Goal: Task Accomplishment & Management: Manage account settings

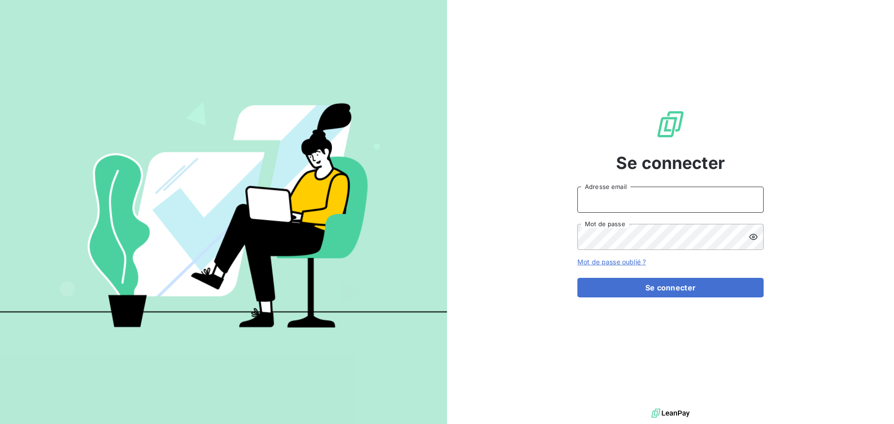
type input "[EMAIL_ADDRESS][DOMAIN_NAME]"
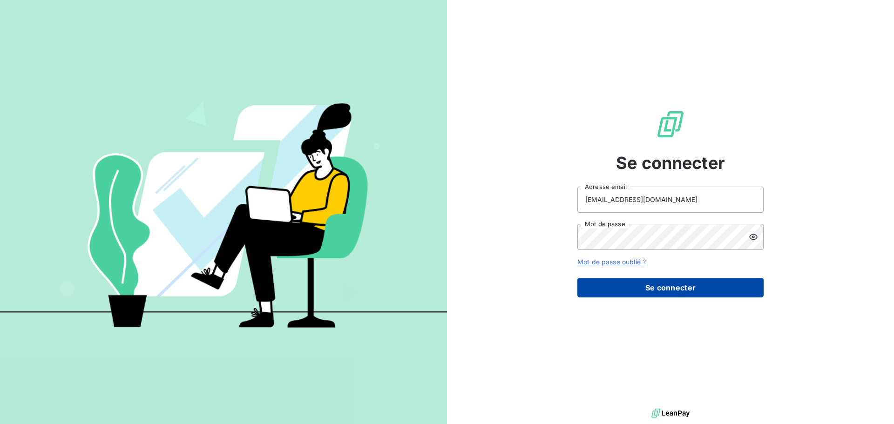
drag, startPoint x: 620, startPoint y: 277, endPoint x: 621, endPoint y: 281, distance: 4.7
click at [621, 278] on form "comptabilite@mrsuricate.com Adresse email Mot de passe Mot de passe oublié ? Se…" at bounding box center [671, 242] width 186 height 111
click at [621, 283] on button "Se connecter" at bounding box center [671, 288] width 186 height 20
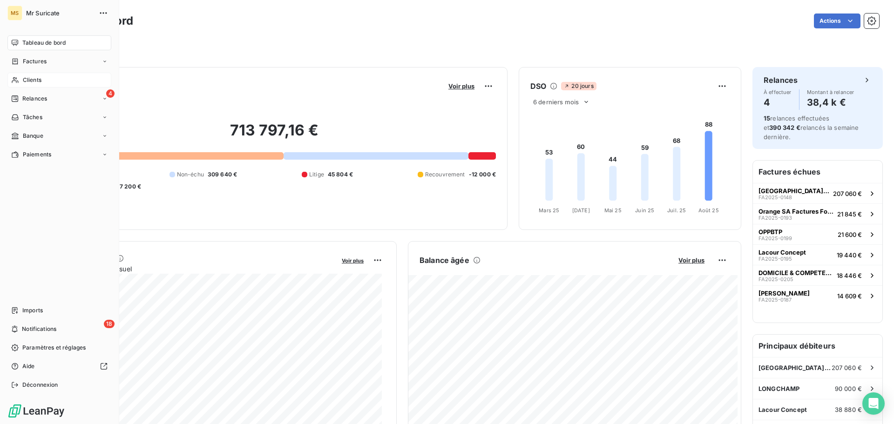
click at [20, 80] on div "Clients" at bounding box center [59, 80] width 104 height 15
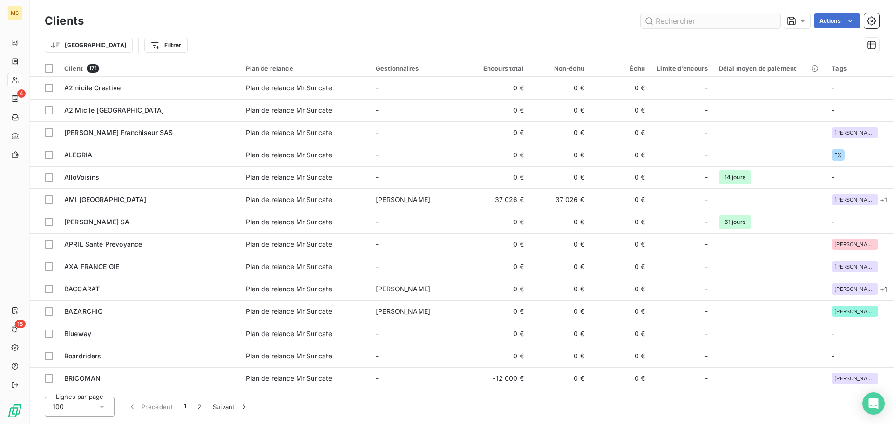
click at [682, 18] on input "text" at bounding box center [711, 21] width 140 height 15
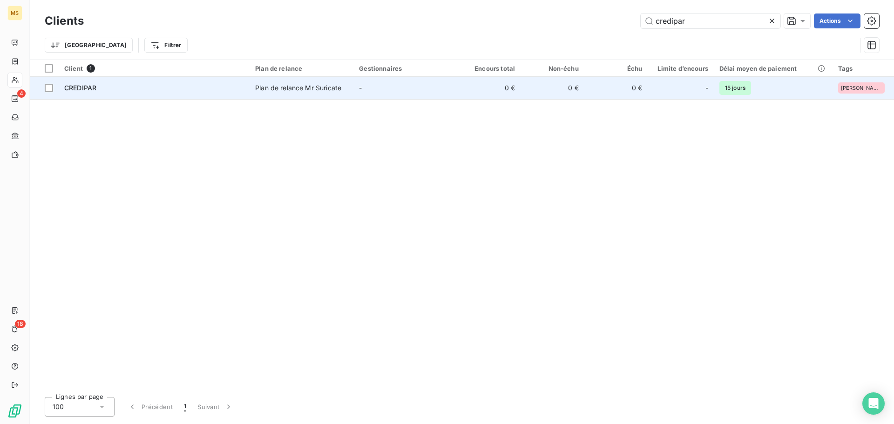
type input "credipar"
click at [163, 91] on div "CREDIPAR" at bounding box center [154, 87] width 180 height 9
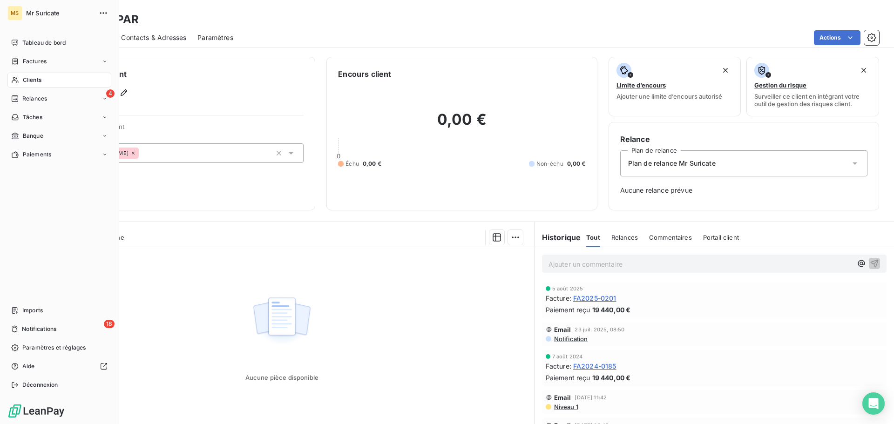
click at [27, 76] on span "Clients" at bounding box center [32, 80] width 19 height 8
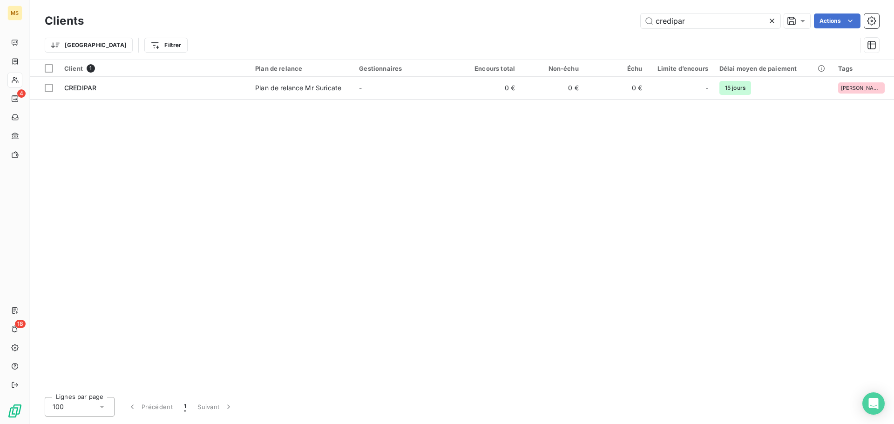
drag, startPoint x: 702, startPoint y: 19, endPoint x: 534, endPoint y: 18, distance: 167.7
click at [534, 18] on div "[DEMOGRAPHIC_DATA] Actions" at bounding box center [487, 21] width 784 height 15
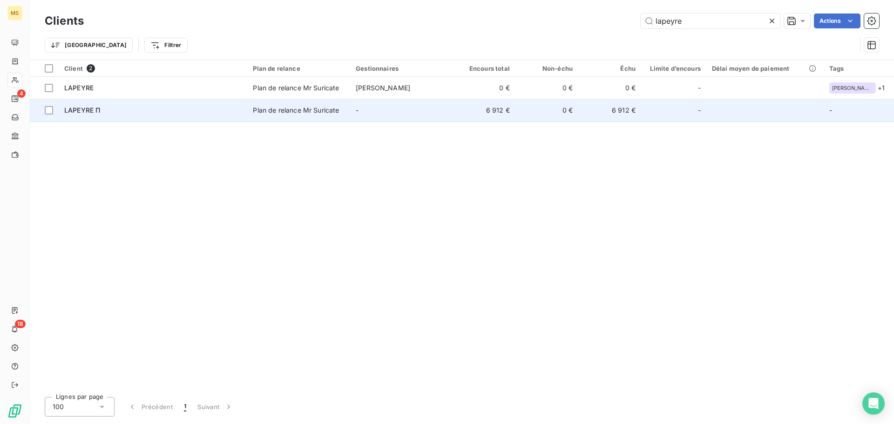
type input "lapeyre"
click at [132, 113] on div "LAPEYRE П" at bounding box center [152, 110] width 177 height 9
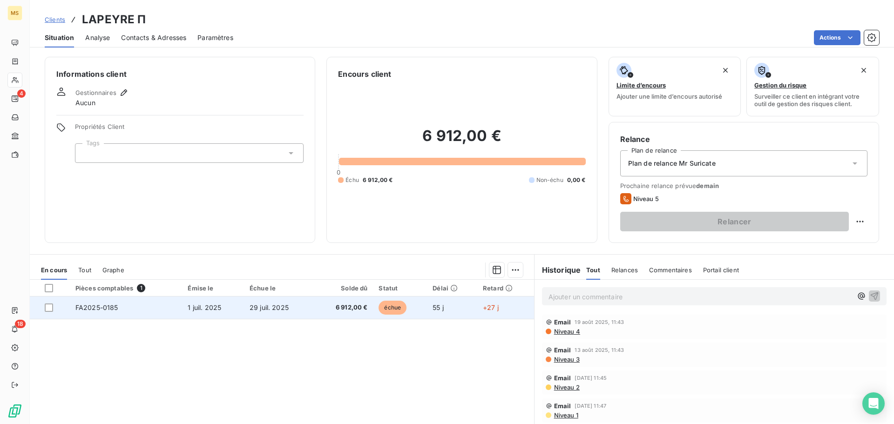
click at [262, 305] on span "29 juil. 2025" at bounding box center [269, 308] width 39 height 8
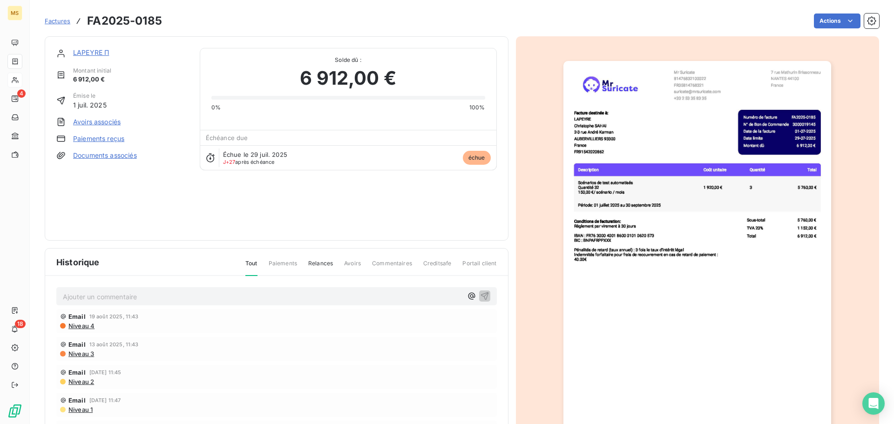
click at [107, 136] on link "Paiements reçus" at bounding box center [98, 138] width 51 height 9
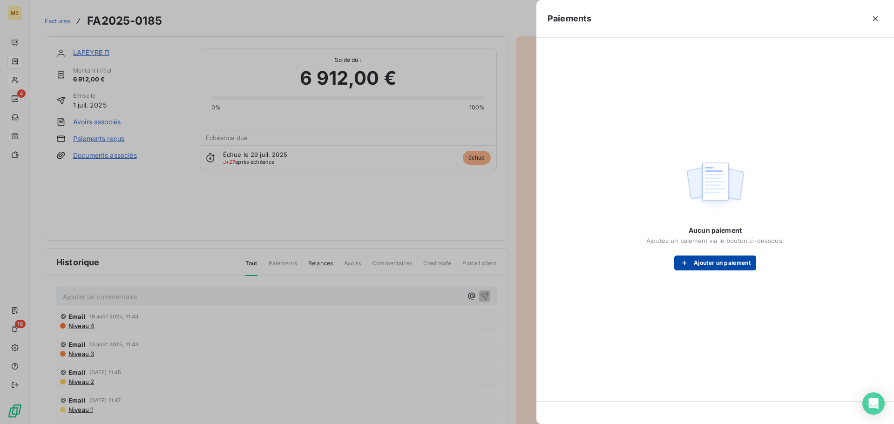
click at [696, 265] on button "Ajouter un paiement" at bounding box center [716, 263] width 82 height 15
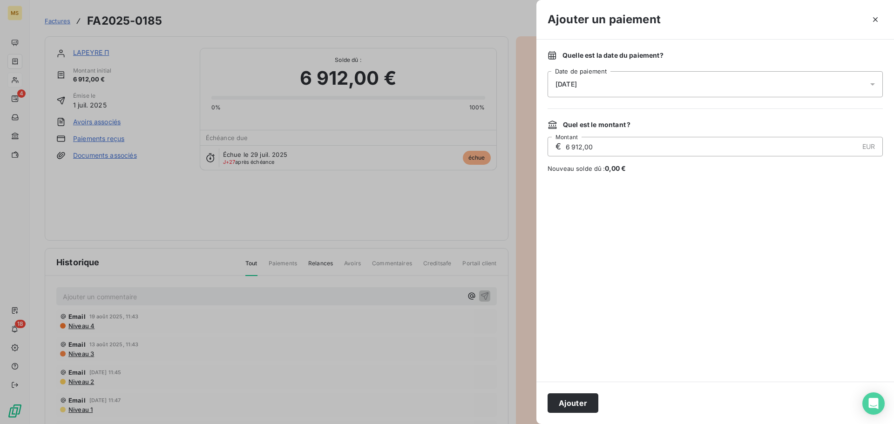
click at [572, 87] on span "[DATE]" at bounding box center [566, 84] width 21 height 7
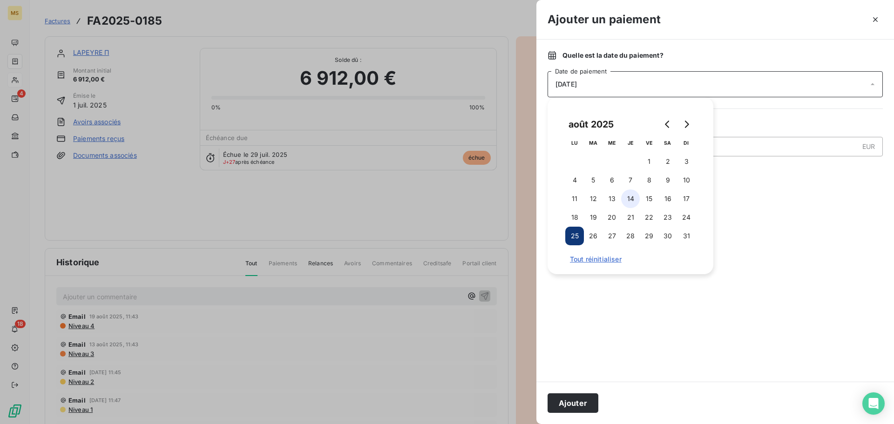
click at [628, 200] on button "14" at bounding box center [630, 199] width 19 height 19
drag, startPoint x: 578, startPoint y: 398, endPoint x: 578, endPoint y: 391, distance: 6.5
click at [578, 397] on button "Ajouter" at bounding box center [573, 404] width 51 height 20
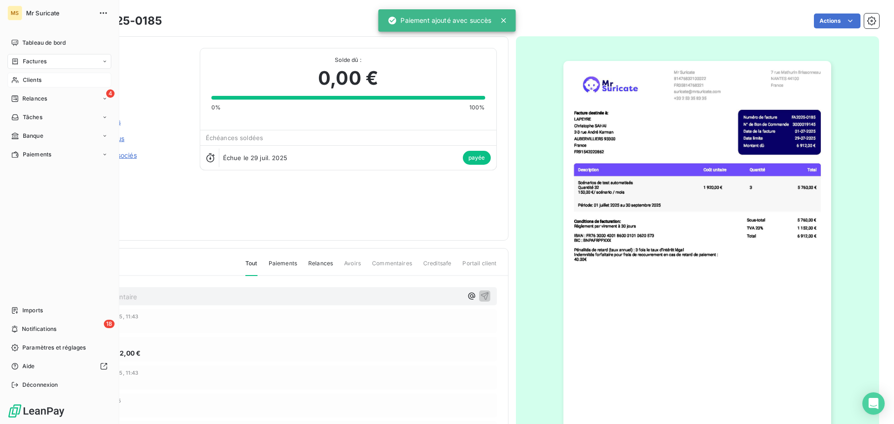
click at [29, 82] on span "Clients" at bounding box center [32, 80] width 19 height 8
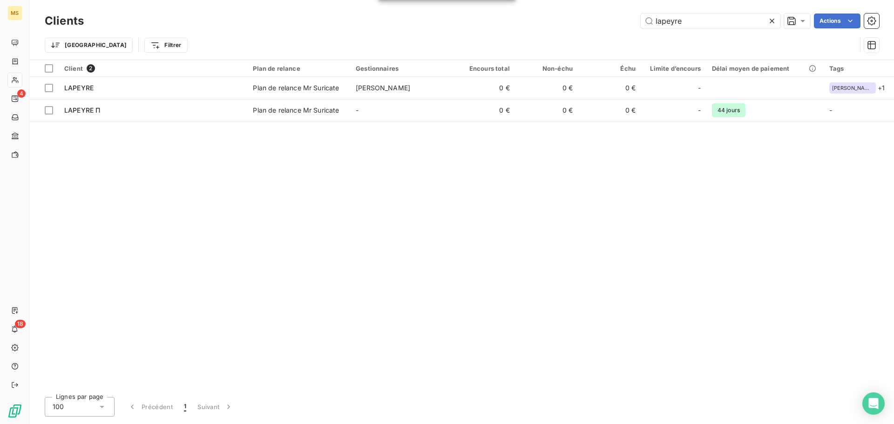
drag, startPoint x: 692, startPoint y: 21, endPoint x: 580, endPoint y: 27, distance: 111.9
click at [580, 27] on div "lapeyre Actions" at bounding box center [487, 21] width 784 height 15
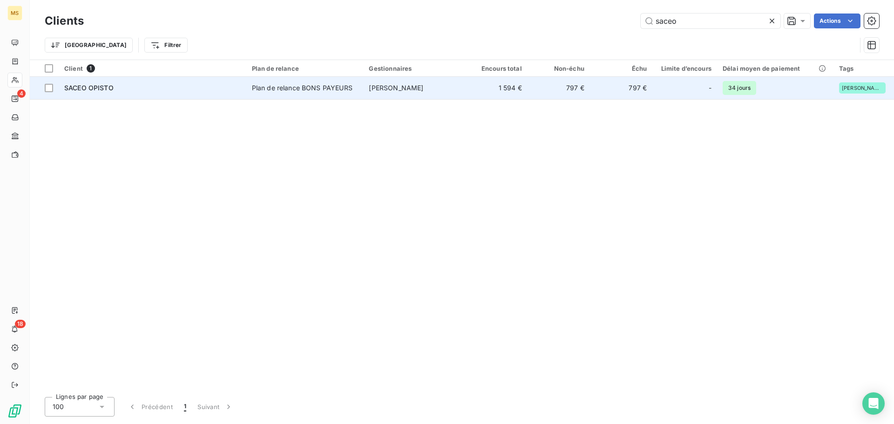
type input "saceo"
click at [197, 89] on div "SACEO OPISTO" at bounding box center [152, 87] width 177 height 9
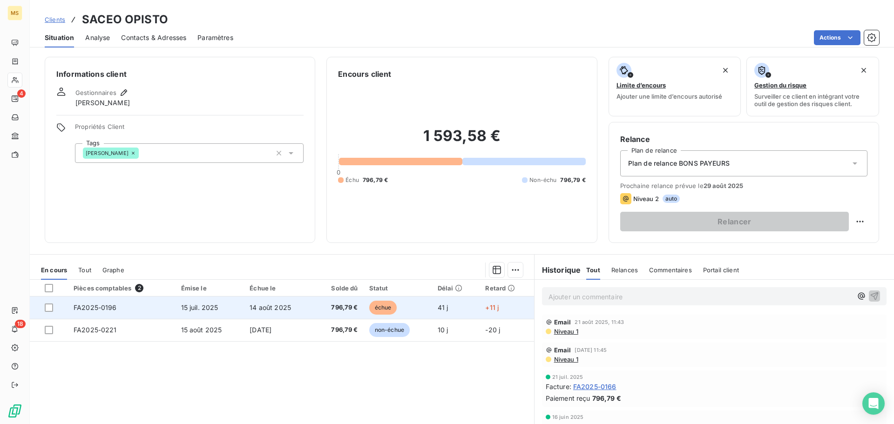
click at [228, 312] on td "15 juil. 2025" at bounding box center [210, 308] width 69 height 22
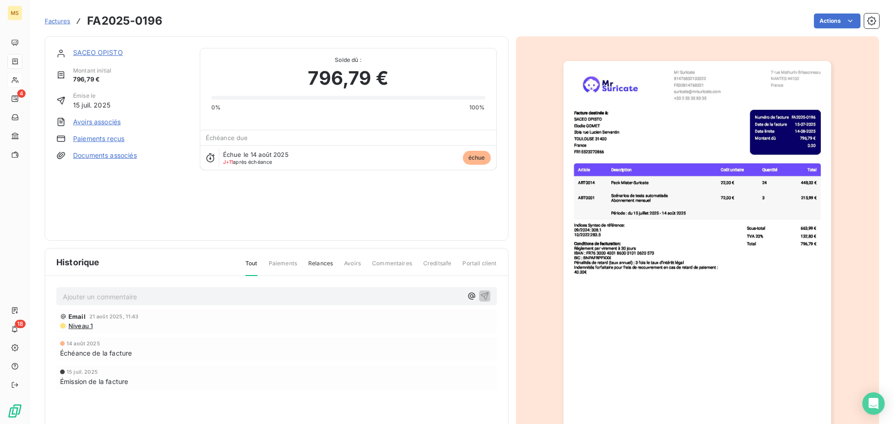
click at [95, 137] on link "Paiements reçus" at bounding box center [98, 138] width 51 height 9
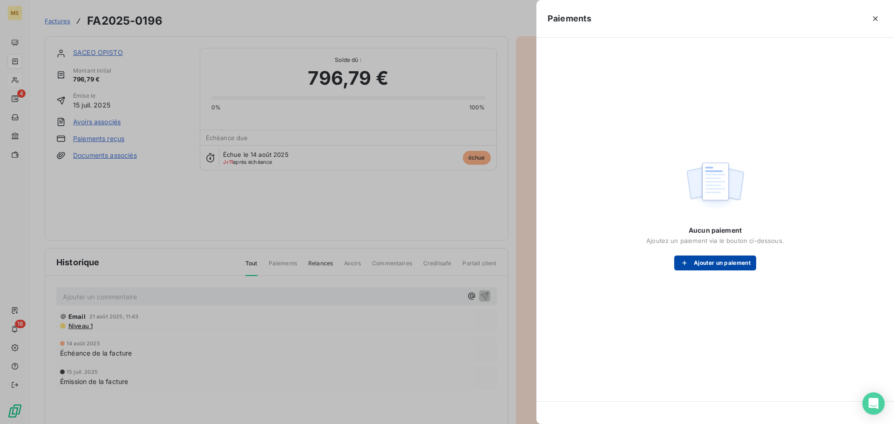
drag, startPoint x: 703, startPoint y: 272, endPoint x: 704, endPoint y: 261, distance: 10.3
click at [703, 271] on div "Aucun paiement Ajoutez un paiement via le bouton ci-dessous. Ajouter un paiement" at bounding box center [715, 214] width 335 height 330
click at [702, 259] on button "Ajouter un paiement" at bounding box center [716, 263] width 82 height 15
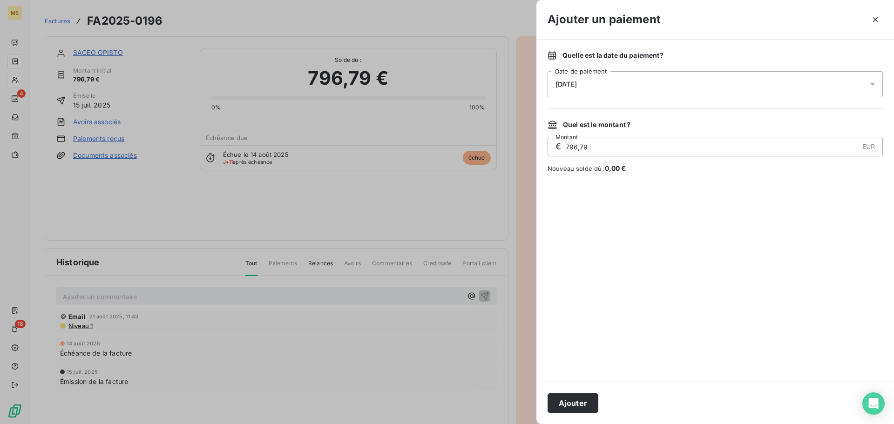
drag, startPoint x: 571, startPoint y: 82, endPoint x: 574, endPoint y: 89, distance: 8.0
click at [572, 82] on span "[DATE]" at bounding box center [566, 84] width 21 height 7
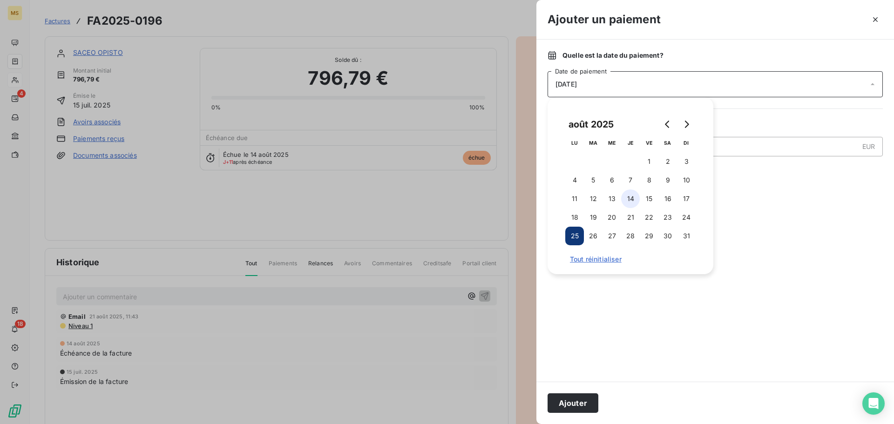
click at [626, 200] on button "14" at bounding box center [630, 199] width 19 height 19
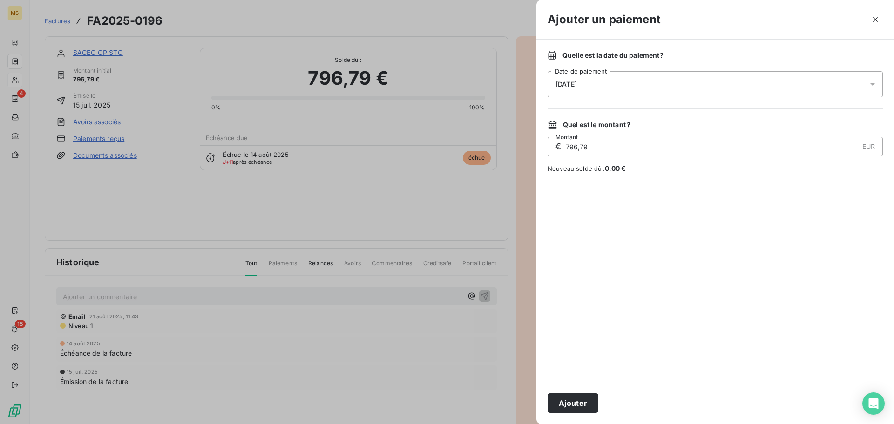
click at [580, 404] on button "Ajouter" at bounding box center [573, 404] width 51 height 20
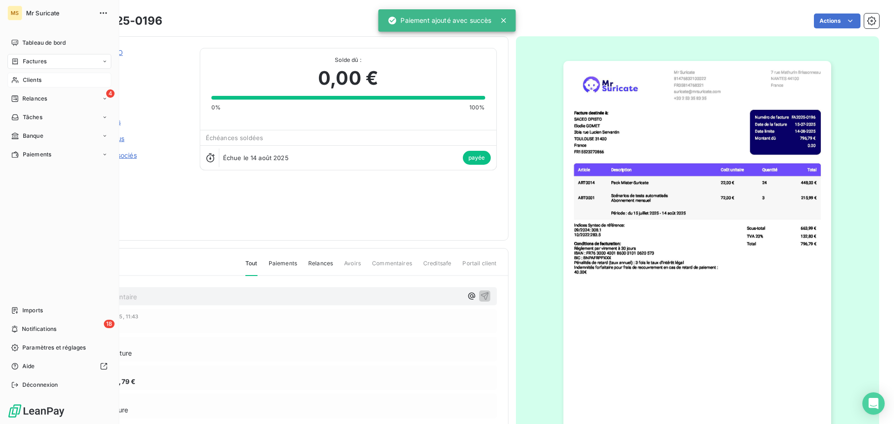
drag, startPoint x: 23, startPoint y: 81, endPoint x: 68, endPoint y: 81, distance: 45.2
click at [23, 81] on span "Clients" at bounding box center [32, 80] width 19 height 8
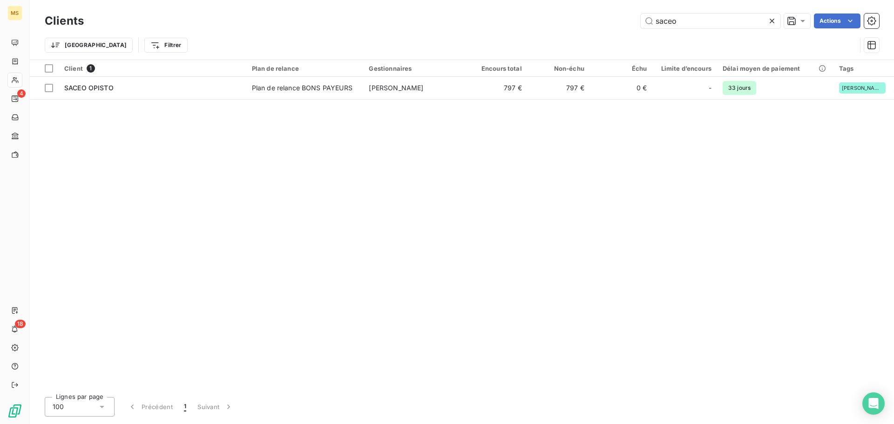
drag, startPoint x: 688, startPoint y: 22, endPoint x: 604, endPoint y: 22, distance: 83.4
click at [604, 22] on div "saceo Actions" at bounding box center [487, 21] width 784 height 15
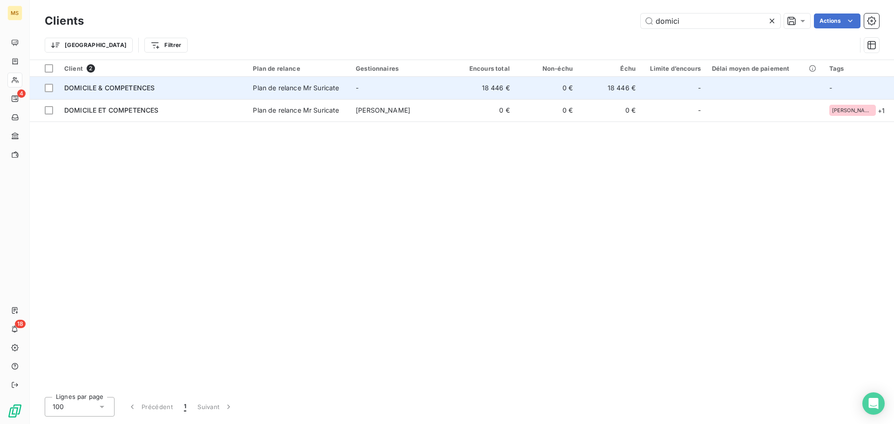
type input "domici"
click at [269, 84] on div "Plan de relance Mr Suricate" at bounding box center [296, 87] width 86 height 9
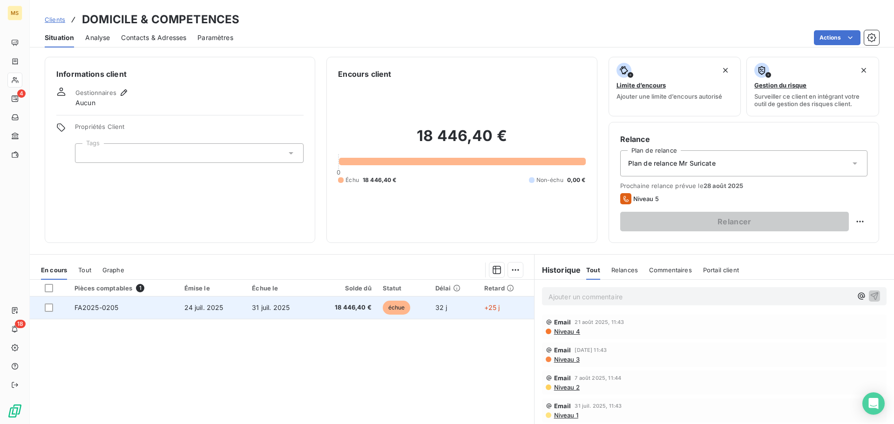
click at [199, 314] on td "24 juil. 2025" at bounding box center [213, 308] width 68 height 22
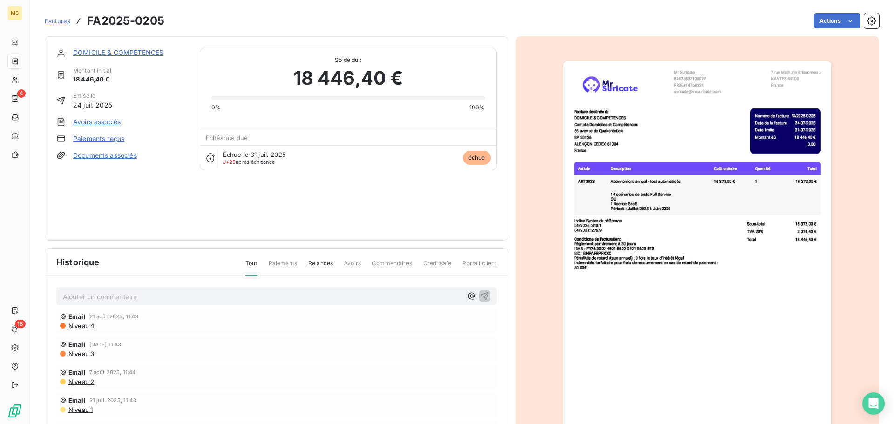
click at [93, 136] on link "Paiements reçus" at bounding box center [98, 138] width 51 height 9
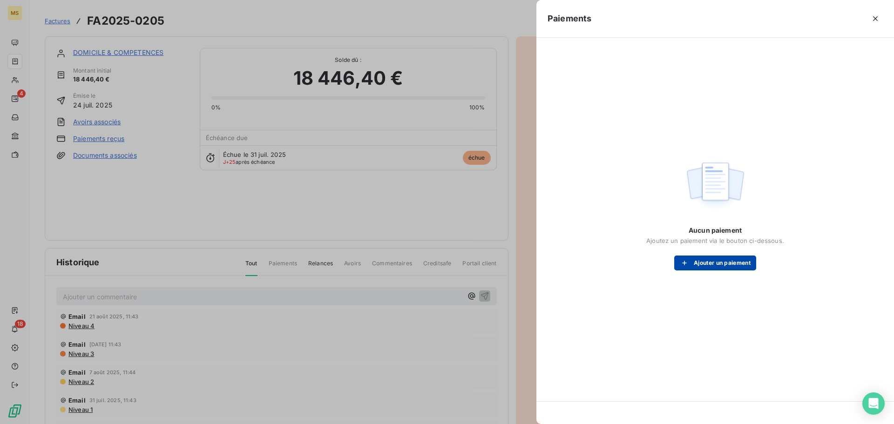
drag, startPoint x: 685, startPoint y: 265, endPoint x: 500, endPoint y: 94, distance: 251.5
click at [684, 264] on icon "button" at bounding box center [684, 263] width 9 height 9
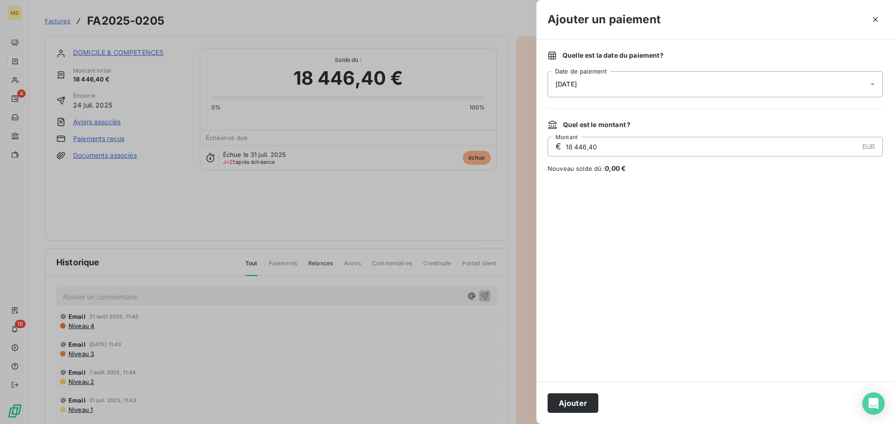
click at [585, 78] on div "[DATE]" at bounding box center [715, 84] width 335 height 26
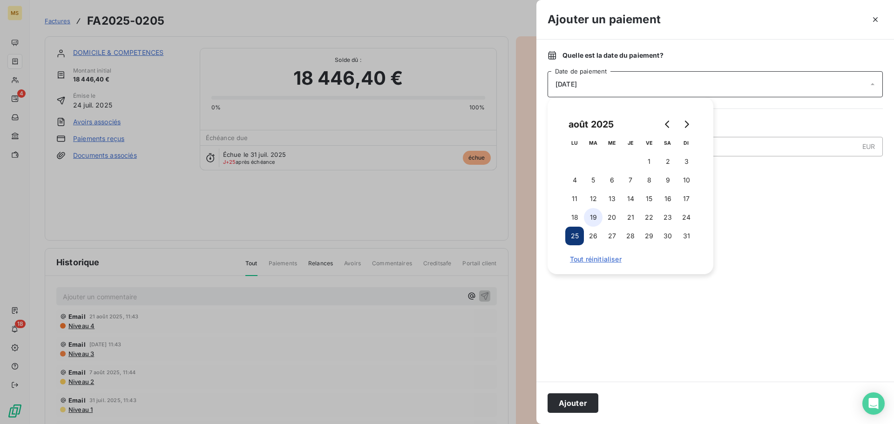
click at [595, 215] on button "19" at bounding box center [593, 217] width 19 height 19
click at [583, 399] on button "Ajouter" at bounding box center [573, 404] width 51 height 20
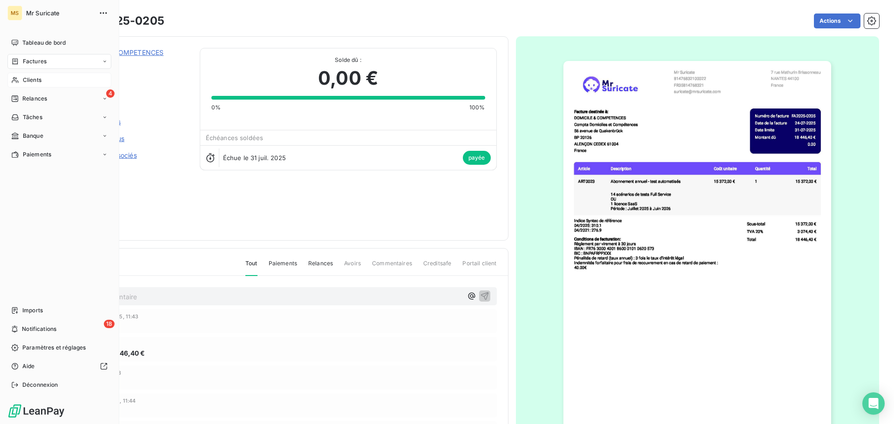
click at [24, 77] on span "Clients" at bounding box center [32, 80] width 19 height 8
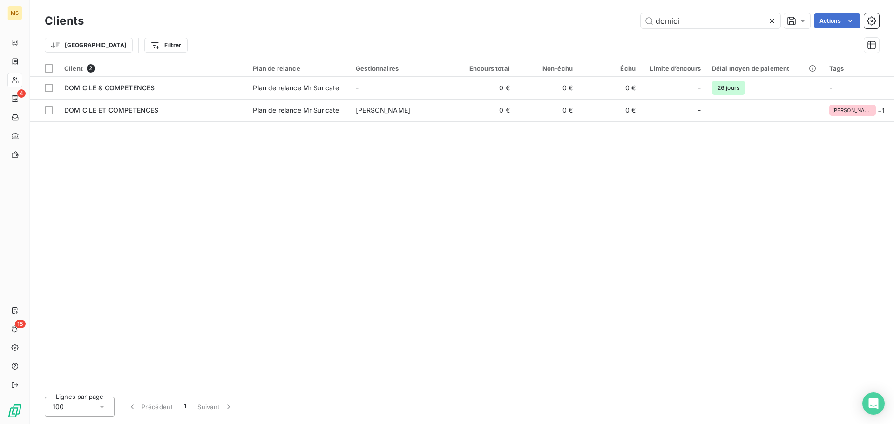
drag, startPoint x: 626, startPoint y: 23, endPoint x: 595, endPoint y: 23, distance: 31.2
click at [595, 23] on div "domici Actions" at bounding box center [487, 21] width 784 height 15
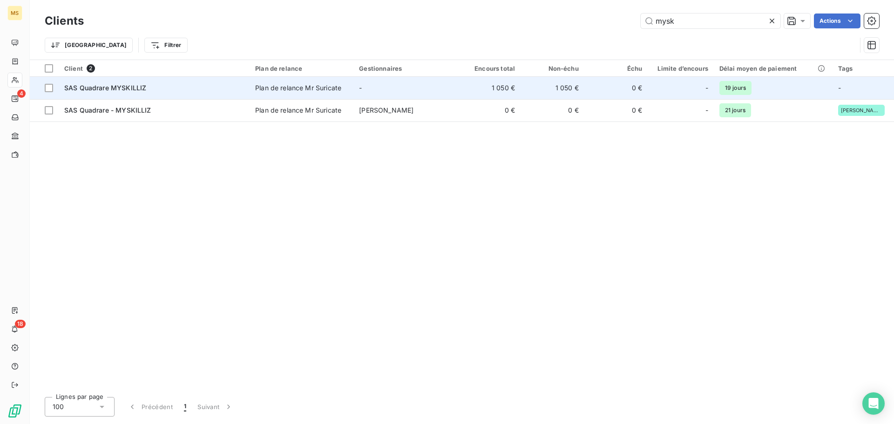
type input "mysk"
click at [348, 89] on span "Plan de relance Mr Suricate" at bounding box center [301, 87] width 93 height 9
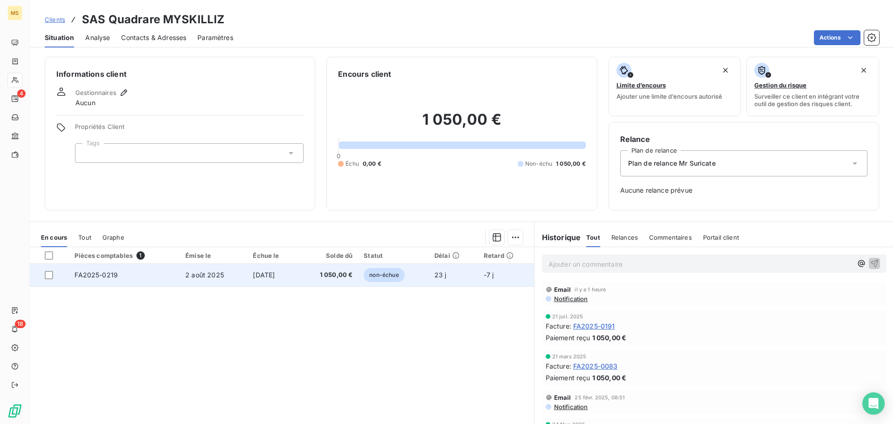
click at [172, 283] on td "FA2025-0219" at bounding box center [124, 275] width 111 height 22
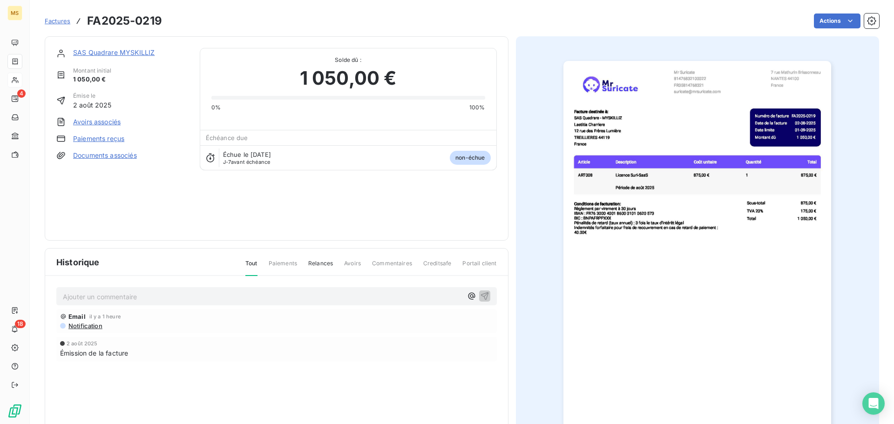
click at [100, 136] on link "Paiements reçus" at bounding box center [98, 138] width 51 height 9
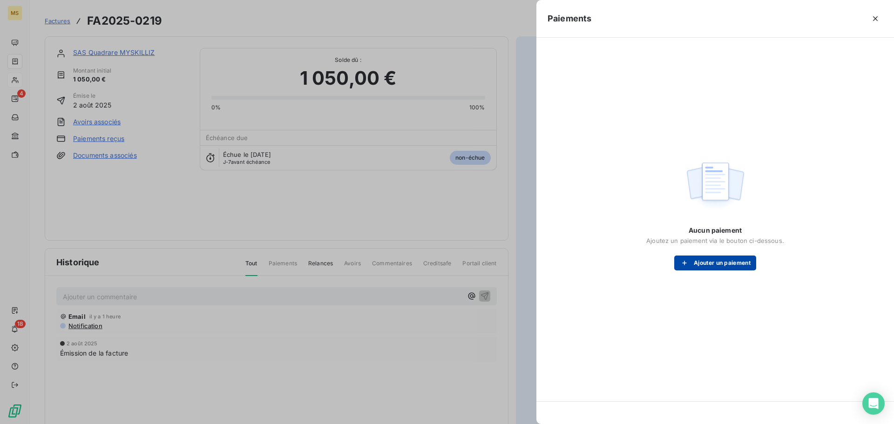
click at [688, 258] on button "Ajouter un paiement" at bounding box center [716, 263] width 82 height 15
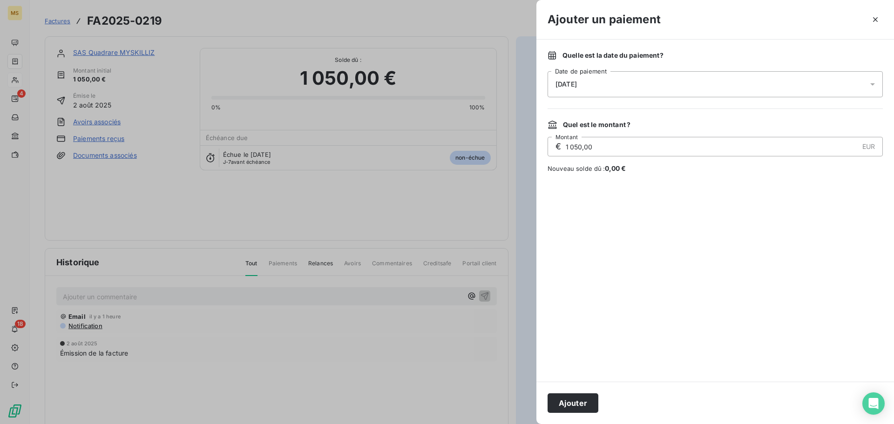
click at [601, 81] on div "[DATE]" at bounding box center [715, 84] width 335 height 26
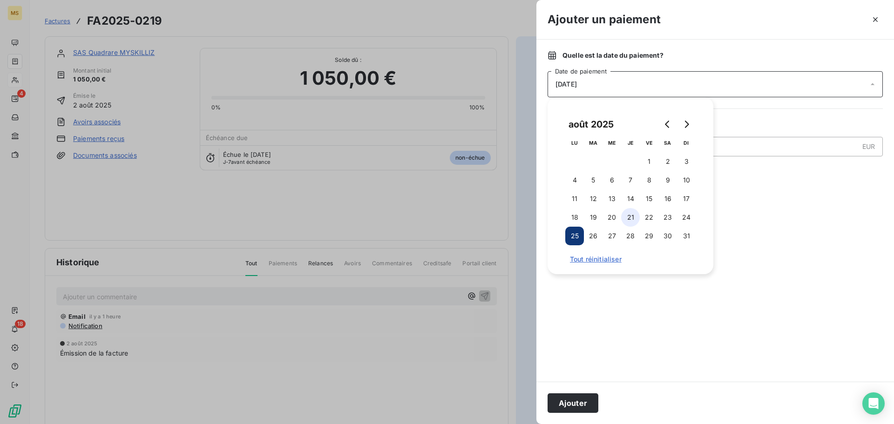
click at [627, 220] on button "21" at bounding box center [630, 217] width 19 height 19
click at [576, 396] on button "Ajouter" at bounding box center [573, 404] width 51 height 20
